Goal: Information Seeking & Learning: Learn about a topic

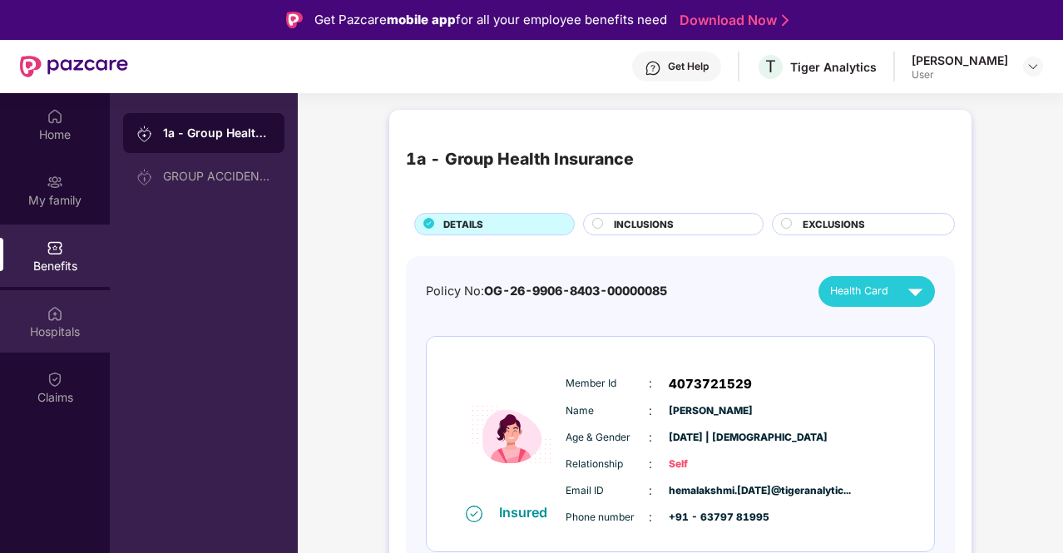
scroll to position [93, 0]
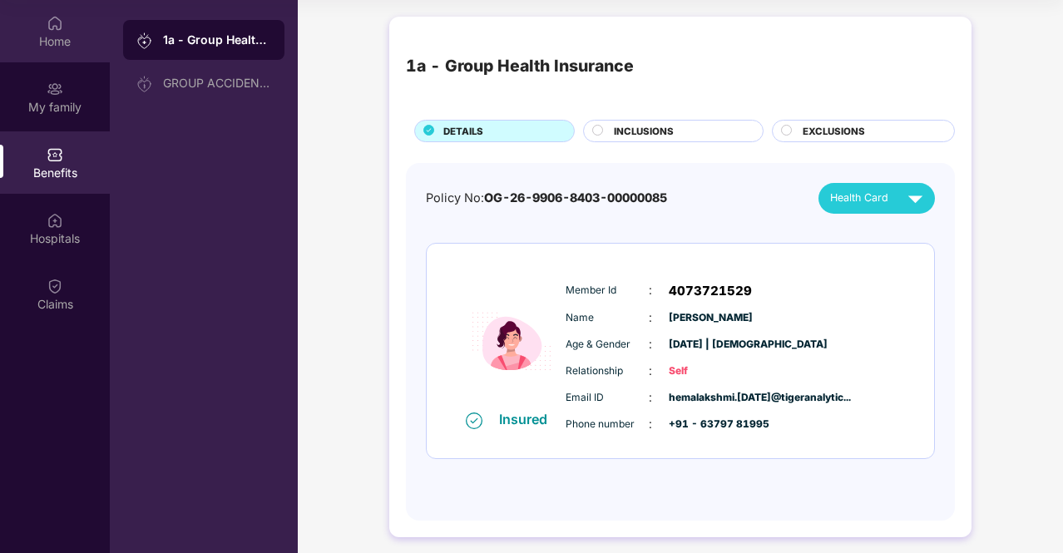
click at [61, 22] on img at bounding box center [55, 23] width 17 height 17
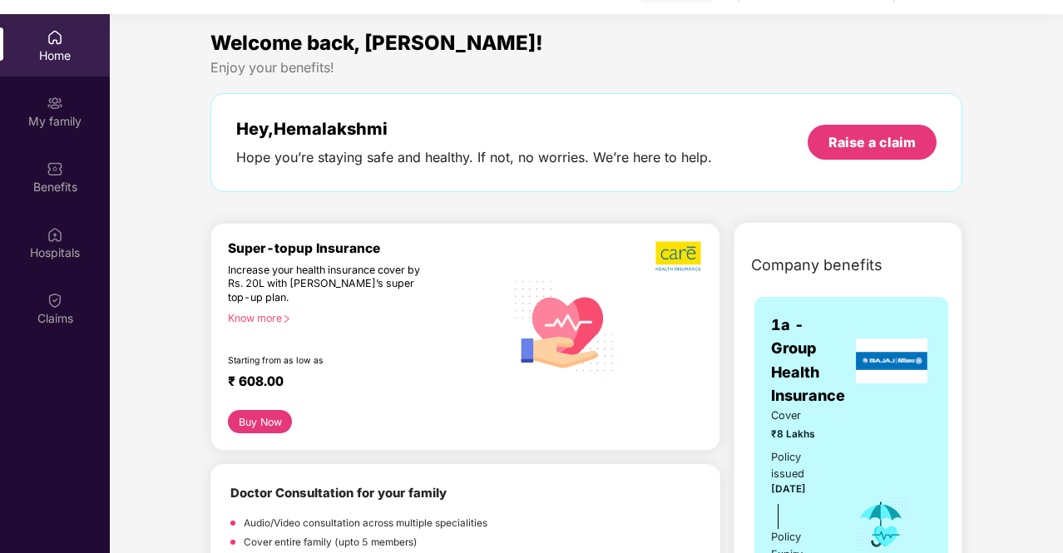
scroll to position [76, 0]
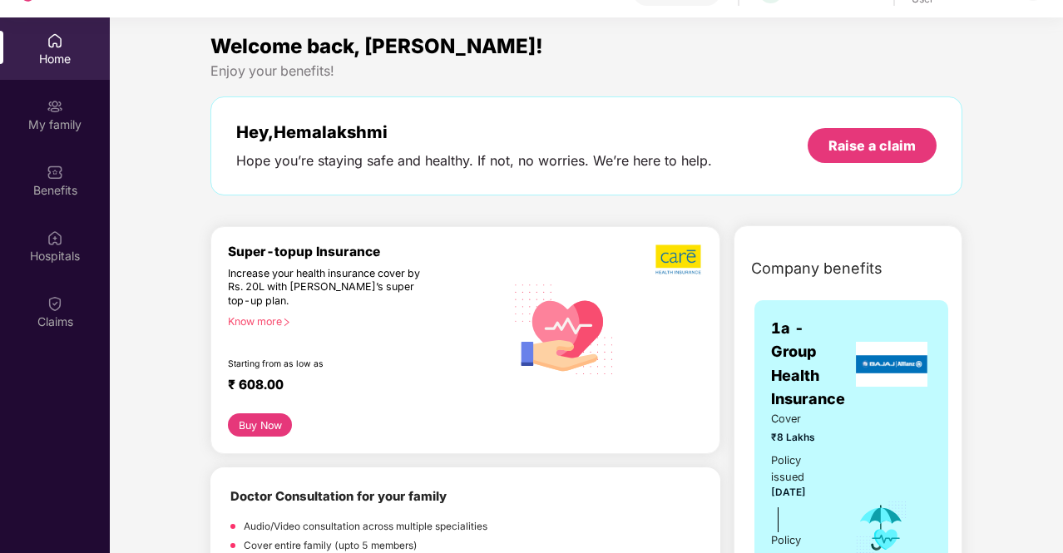
click at [263, 318] on div "Know more" at bounding box center [361, 321] width 267 height 12
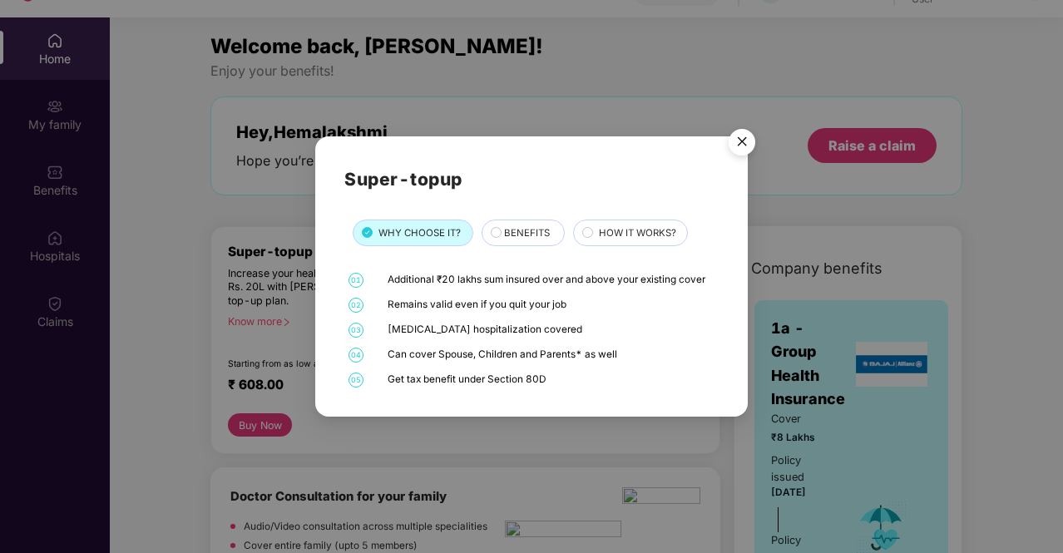
scroll to position [93, 0]
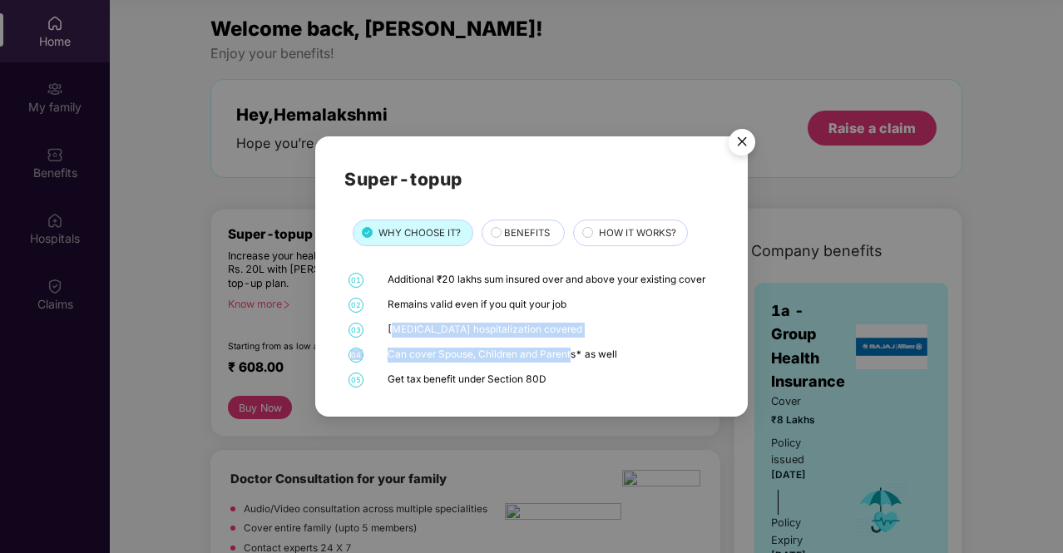
drag, startPoint x: 393, startPoint y: 327, endPoint x: 568, endPoint y: 366, distance: 178.9
click at [568, 366] on div "01 Additional ₹20 lakhs sum insured over and above your existing cover 02 Remai…" at bounding box center [531, 330] width 374 height 115
click at [519, 228] on span "BENEFITS" at bounding box center [527, 232] width 46 height 15
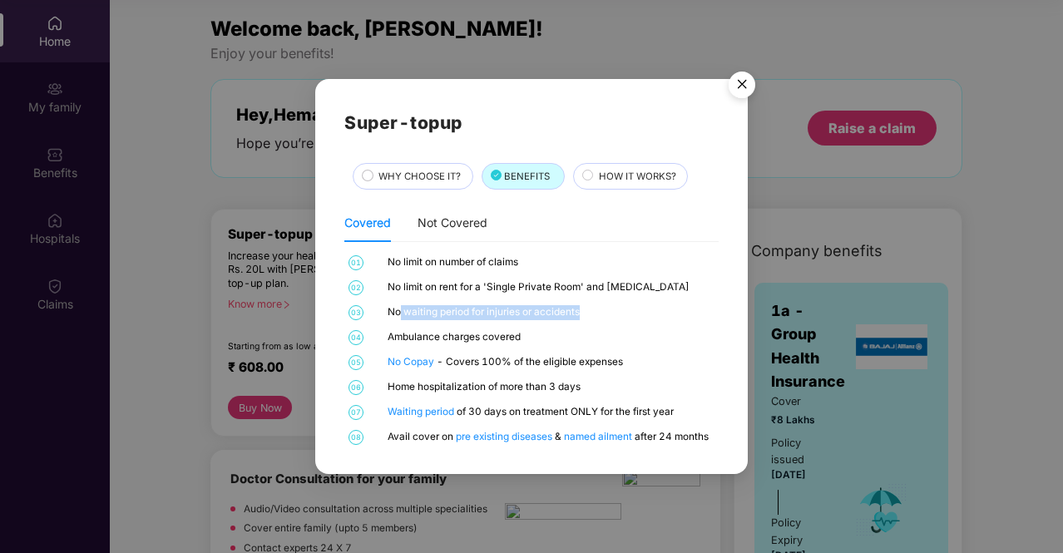
drag, startPoint x: 584, startPoint y: 313, endPoint x: 401, endPoint y: 303, distance: 183.2
click at [401, 303] on div "01 No limit on number of claims 02 No limit on rent for a 'Single Private Room'…" at bounding box center [531, 350] width 374 height 190
click at [477, 222] on div "Not Covered" at bounding box center [452, 223] width 70 height 18
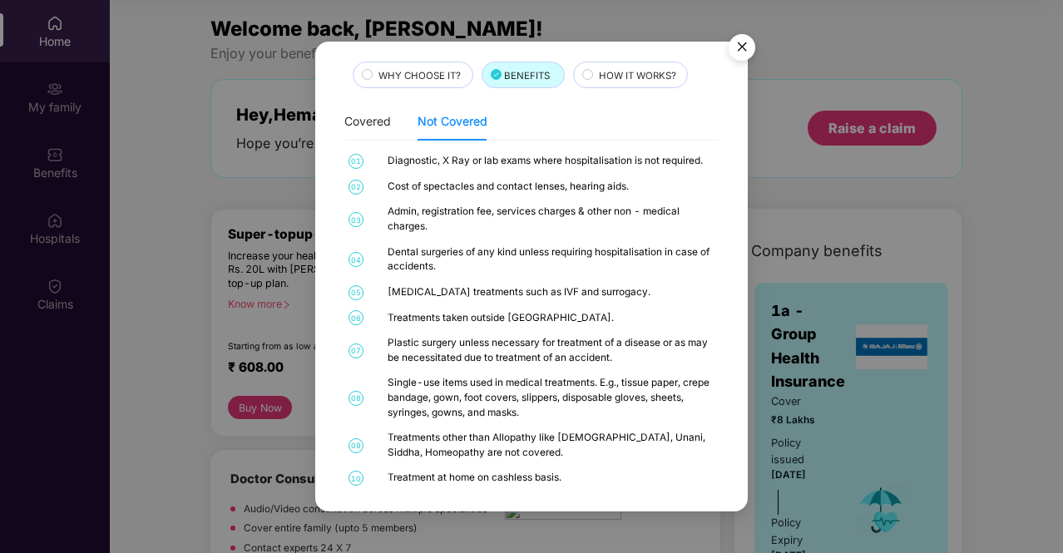
scroll to position [67, 0]
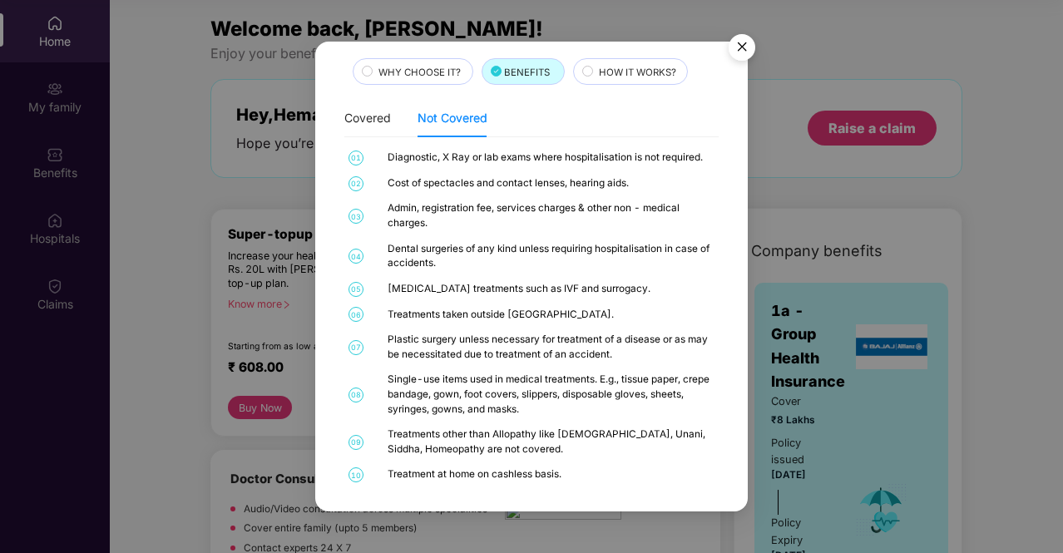
click at [614, 76] on span "HOW IT WORKS?" at bounding box center [637, 72] width 77 height 15
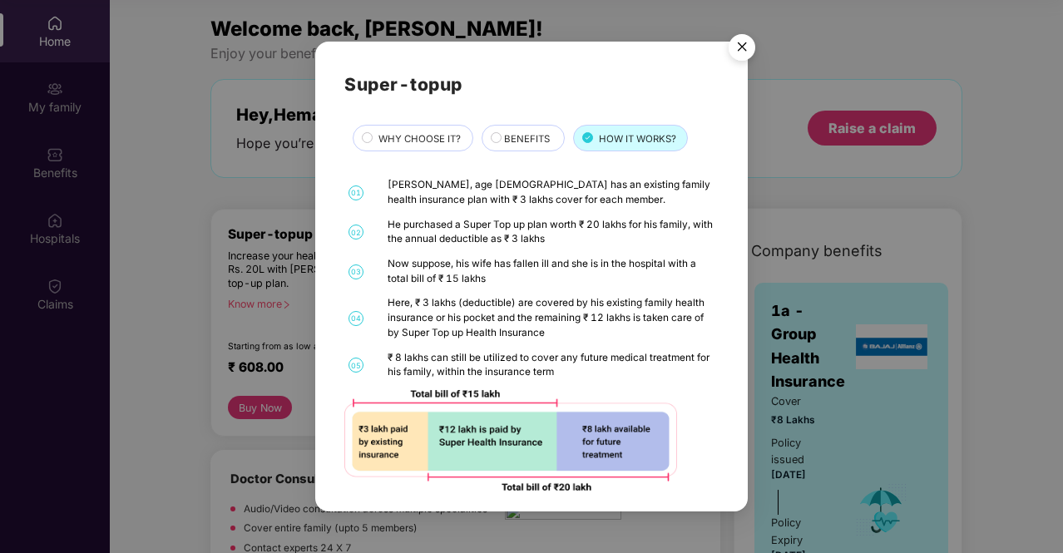
scroll to position [8, 0]
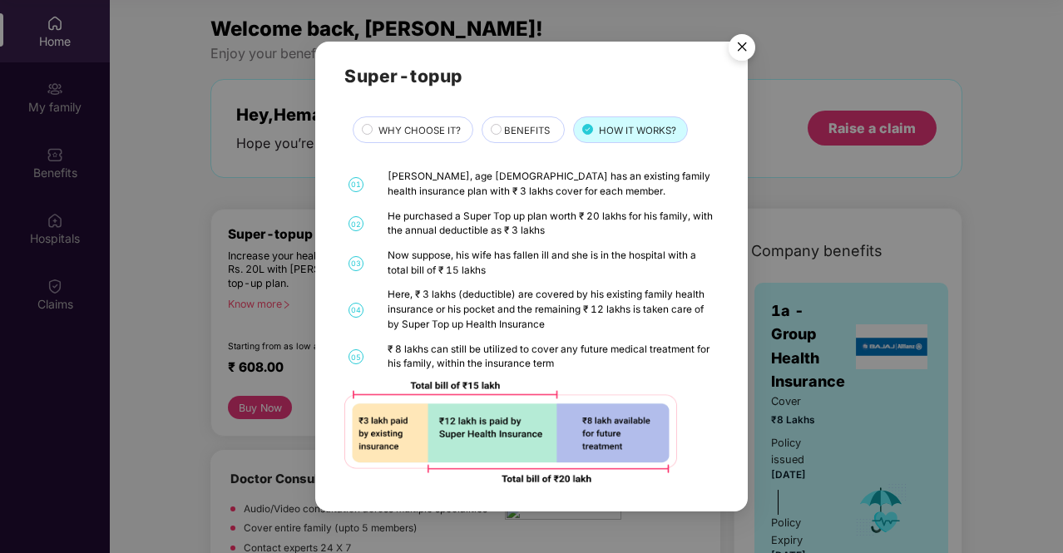
click at [434, 126] on span "WHY CHOOSE IT?" at bounding box center [419, 130] width 82 height 15
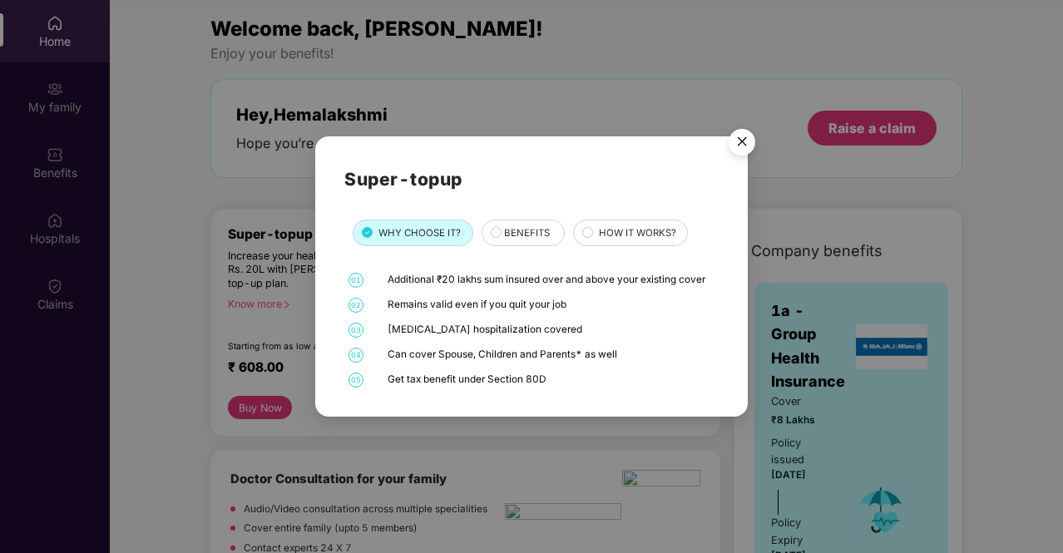
scroll to position [0, 0]
click at [745, 133] on img "Close" at bounding box center [741, 144] width 47 height 47
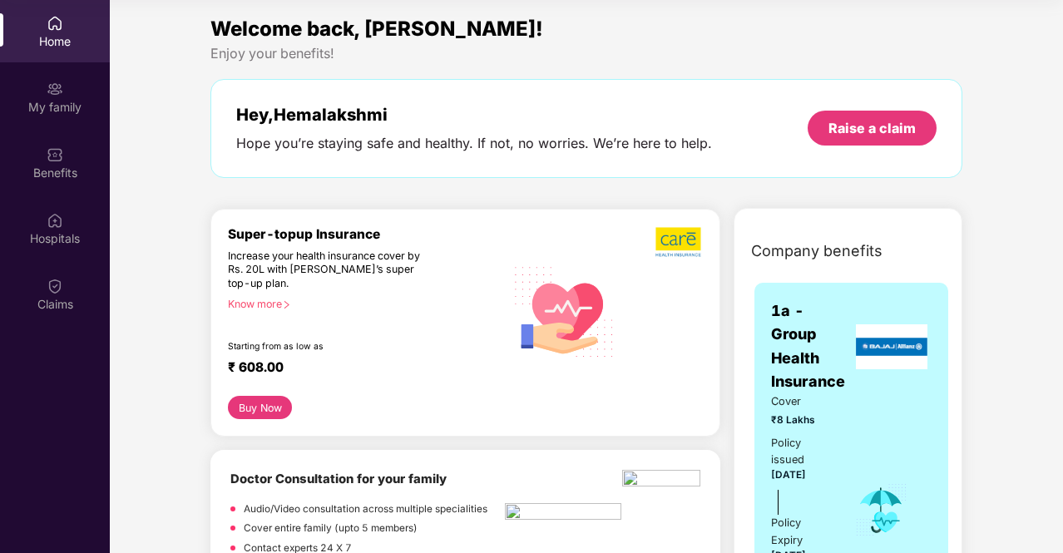
drag, startPoint x: 1017, startPoint y: 509, endPoint x: 717, endPoint y: 280, distance: 377.3
